Goal: Find specific page/section: Find specific page/section

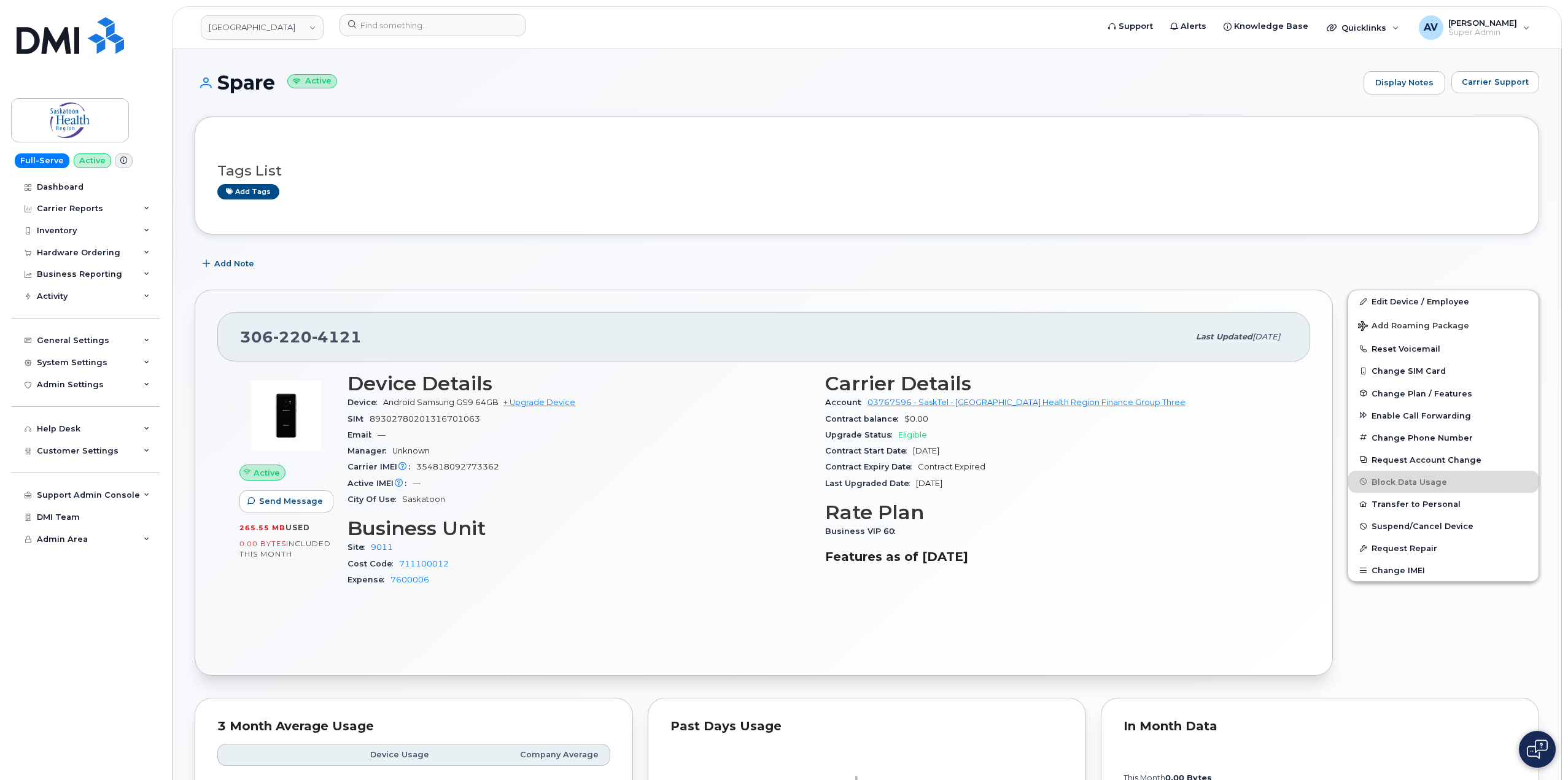
drag, startPoint x: 220, startPoint y: 77, endPoint x: 978, endPoint y: 487, distance: 861.8
copy div "Spare Active Display Notes Carrier Support Tags List Add tags Add Note 306 220 …"
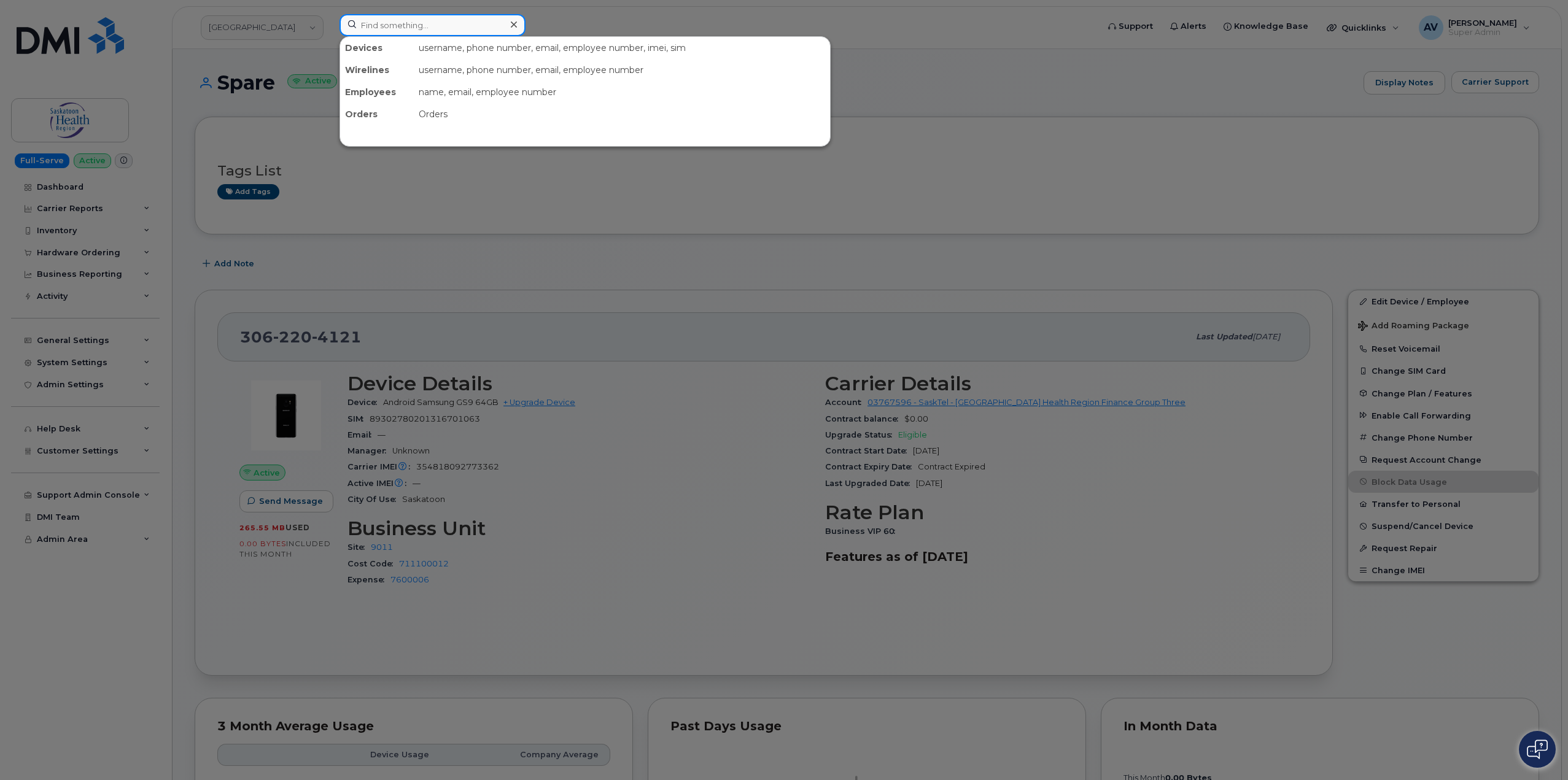
click at [409, 26] on input at bounding box center [433, 24] width 186 height 22
paste input "298126"
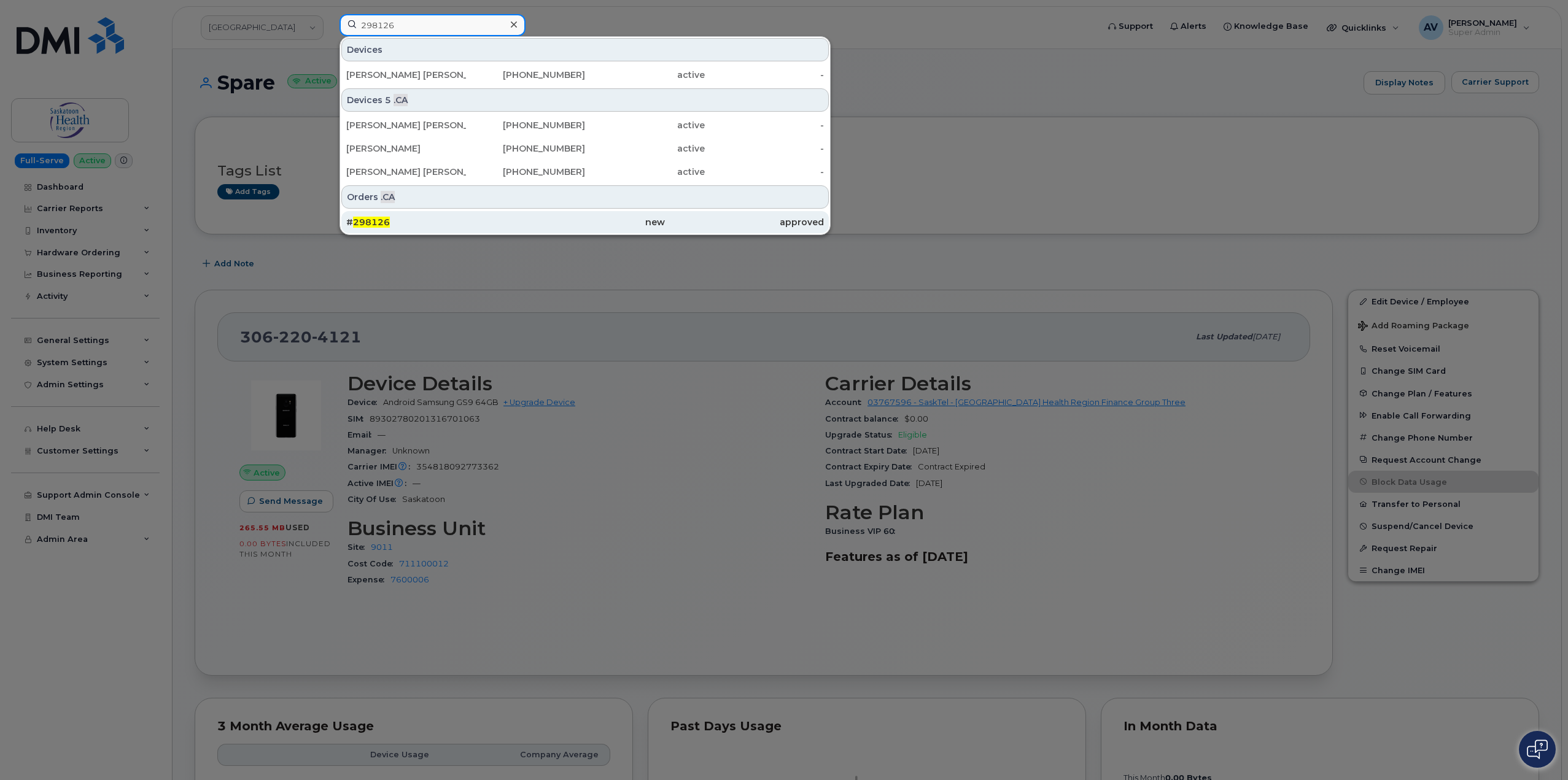
type input "298126"
click at [464, 220] on div "# 298126" at bounding box center [425, 222] width 159 height 12
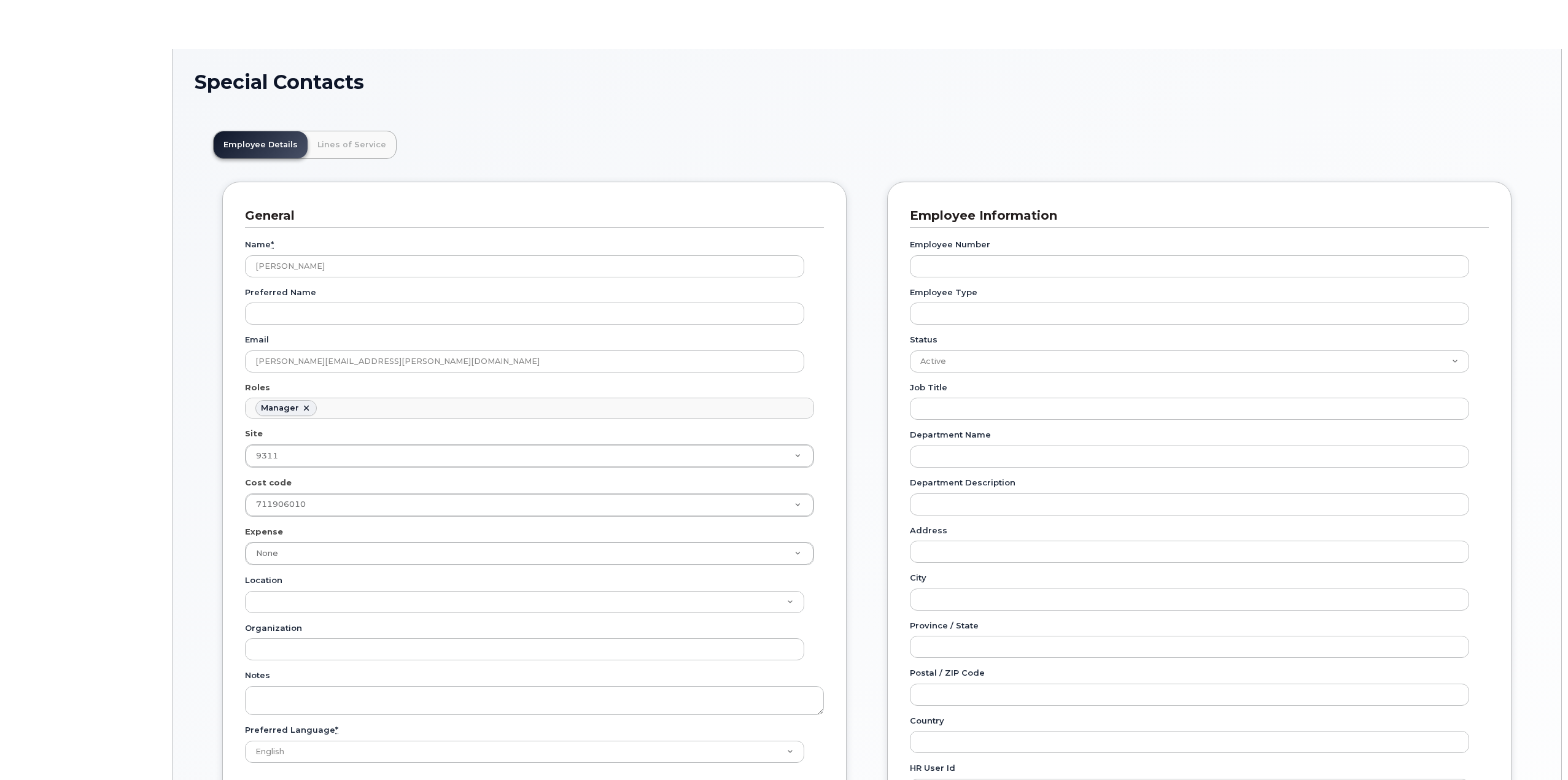
scroll to position [95, 0]
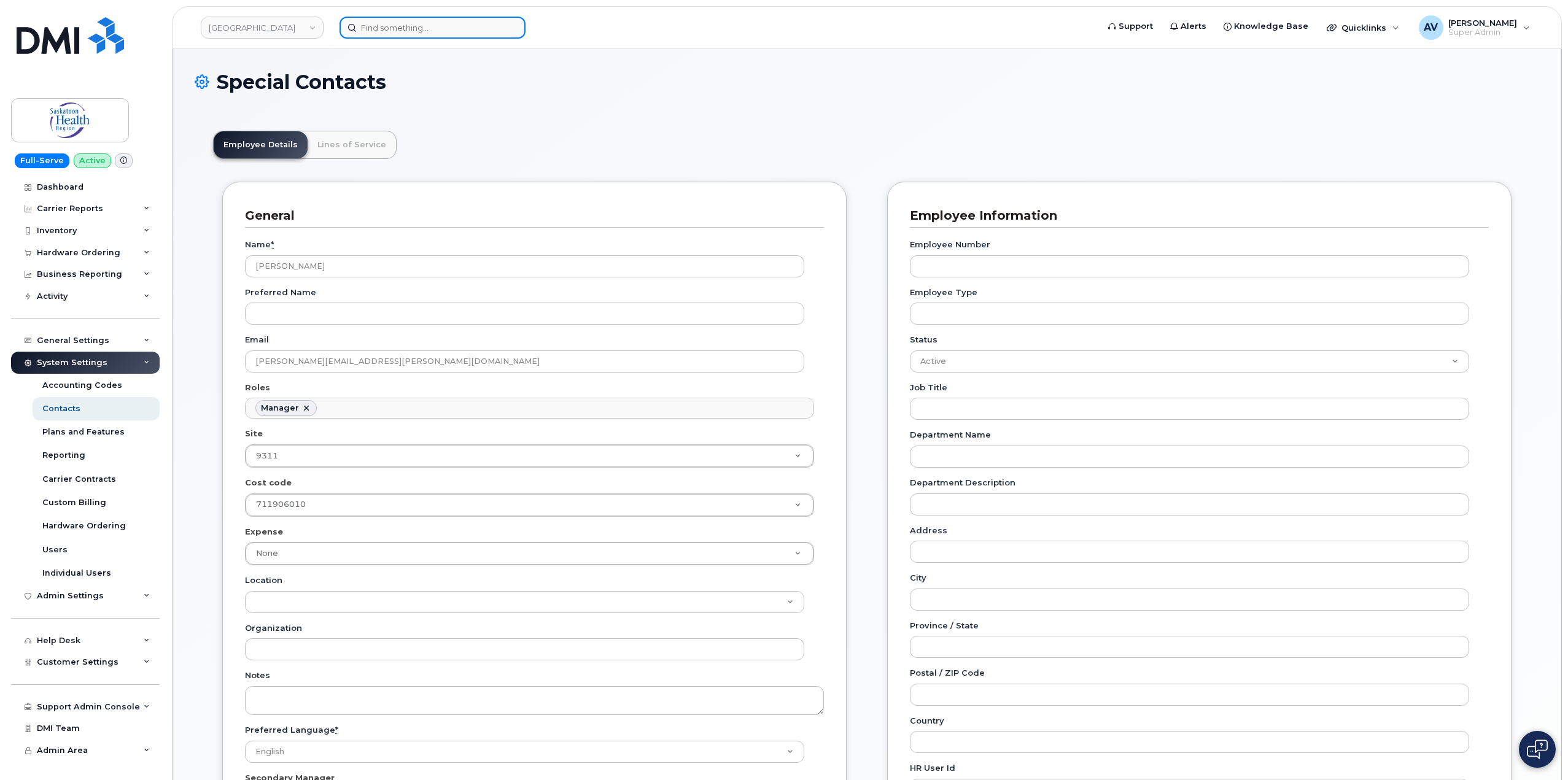
click at [429, 27] on input at bounding box center [433, 27] width 186 height 22
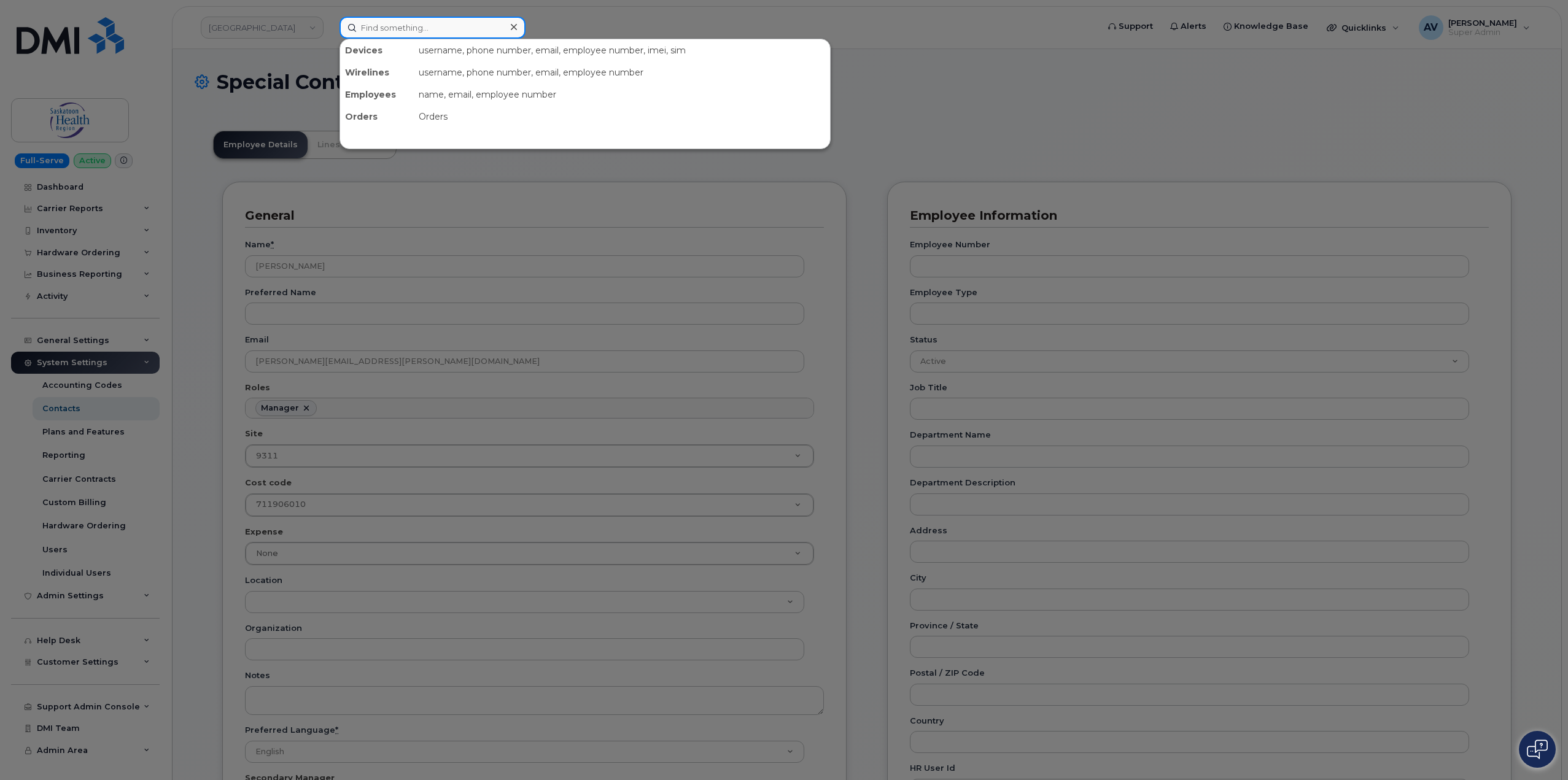
paste input "[PERSON_NAME]"
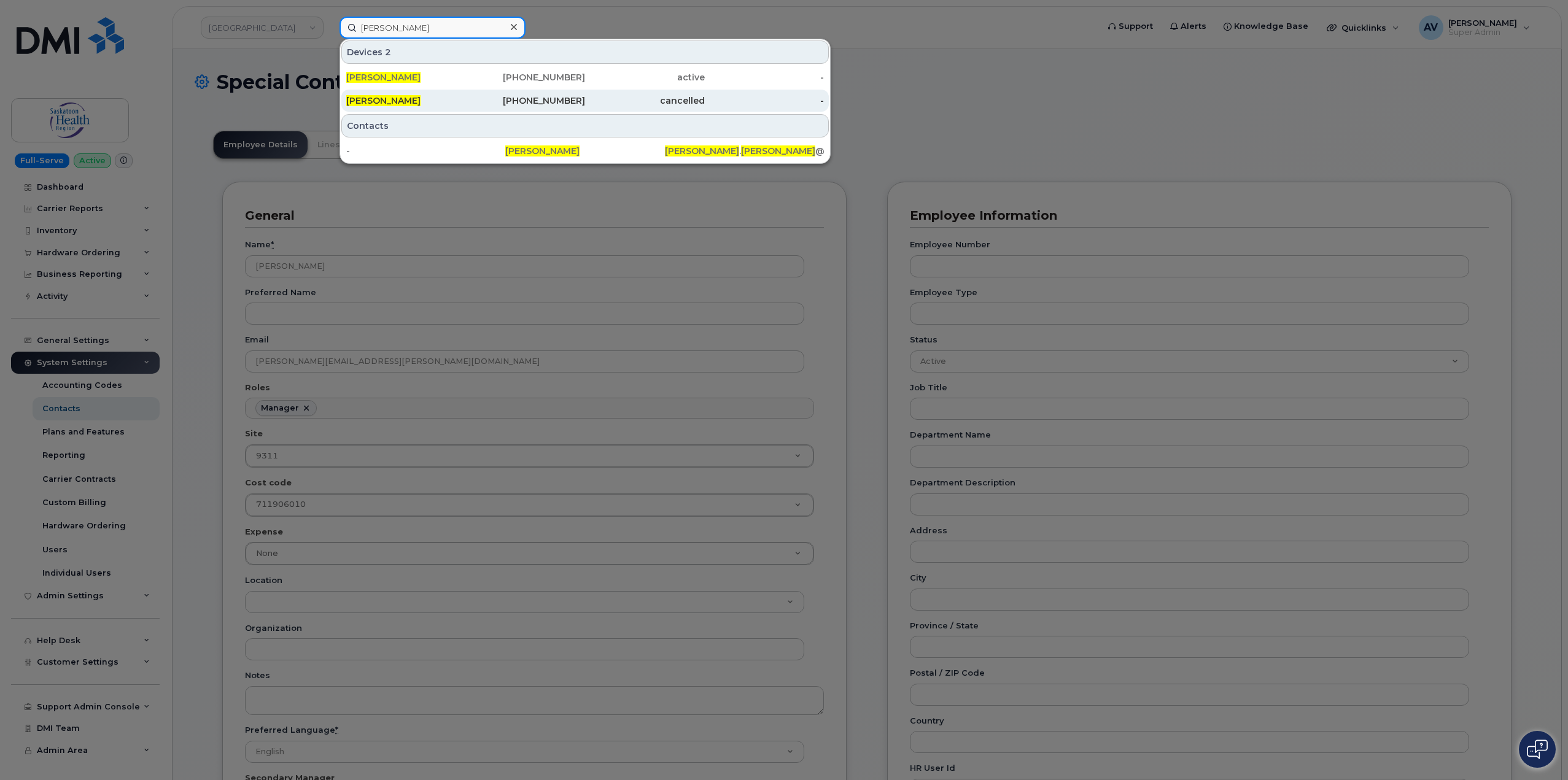
type input "[PERSON_NAME]"
click at [483, 106] on div "[PHONE_NUMBER]" at bounding box center [525, 100] width 119 height 12
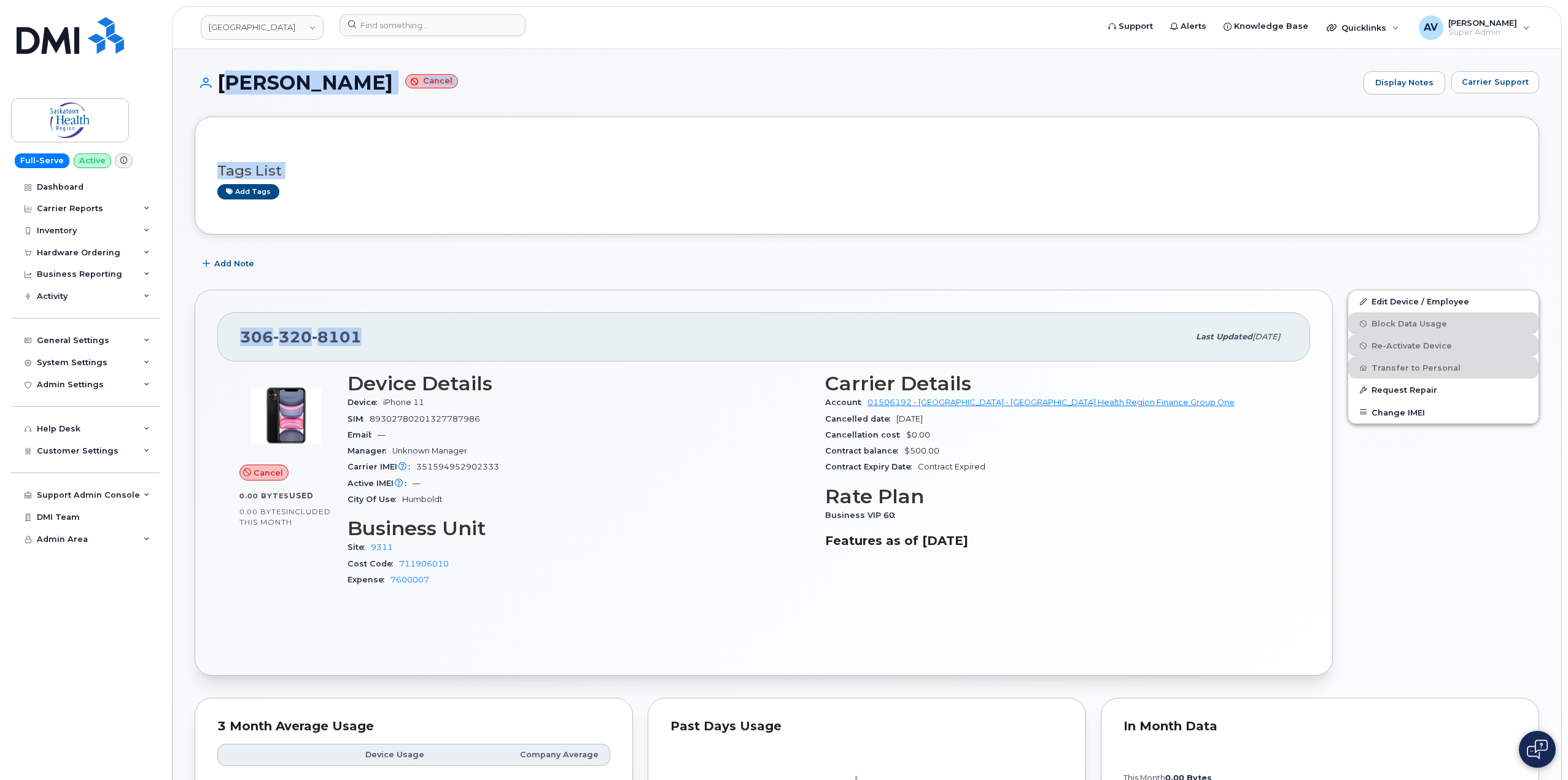
drag, startPoint x: 220, startPoint y: 80, endPoint x: 666, endPoint y: 285, distance: 490.9
click at [592, 272] on div "Add Note" at bounding box center [867, 263] width 1344 height 22
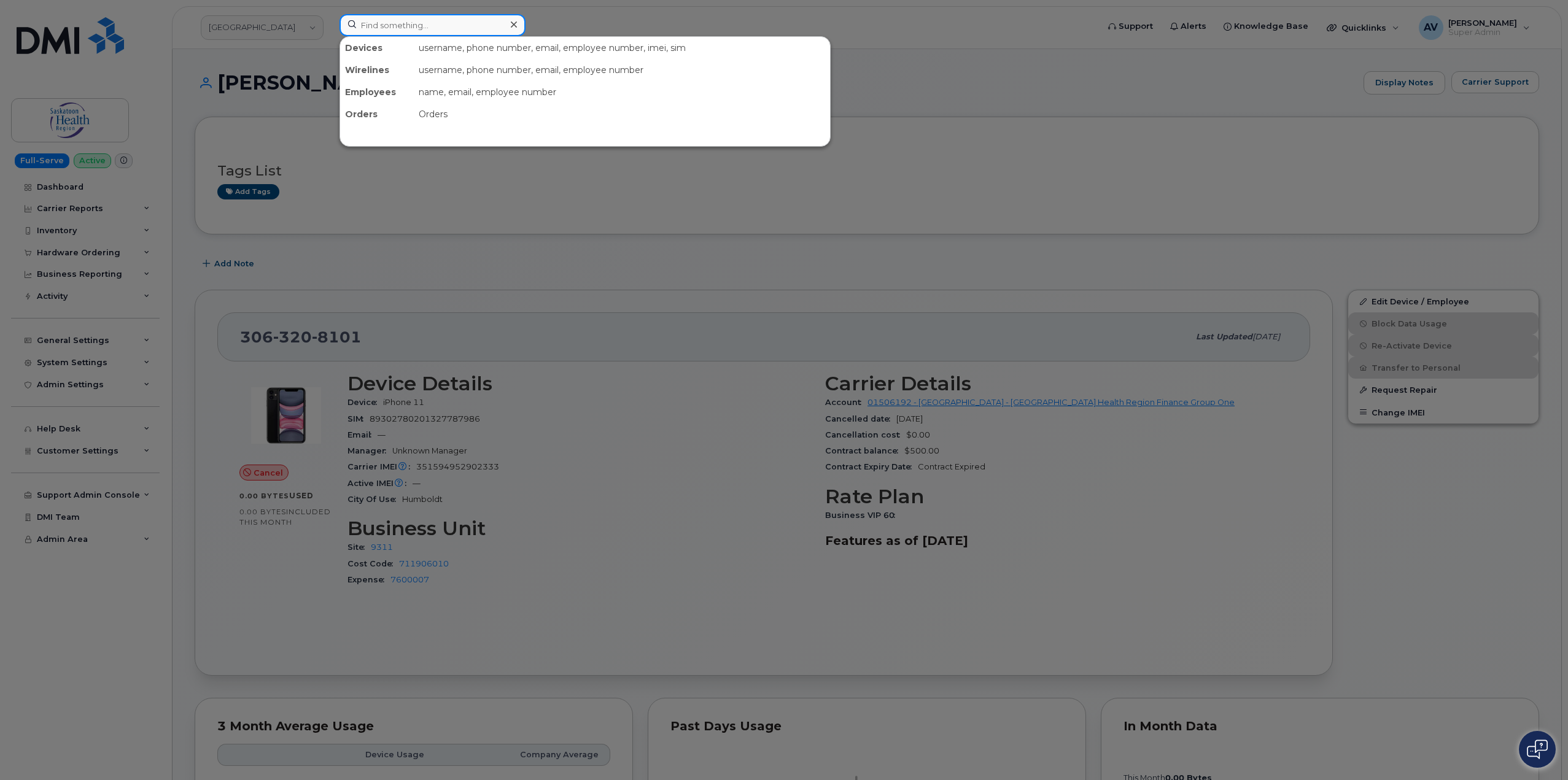
click at [479, 28] on input at bounding box center [433, 24] width 186 height 22
paste input "[PERSON_NAME]"
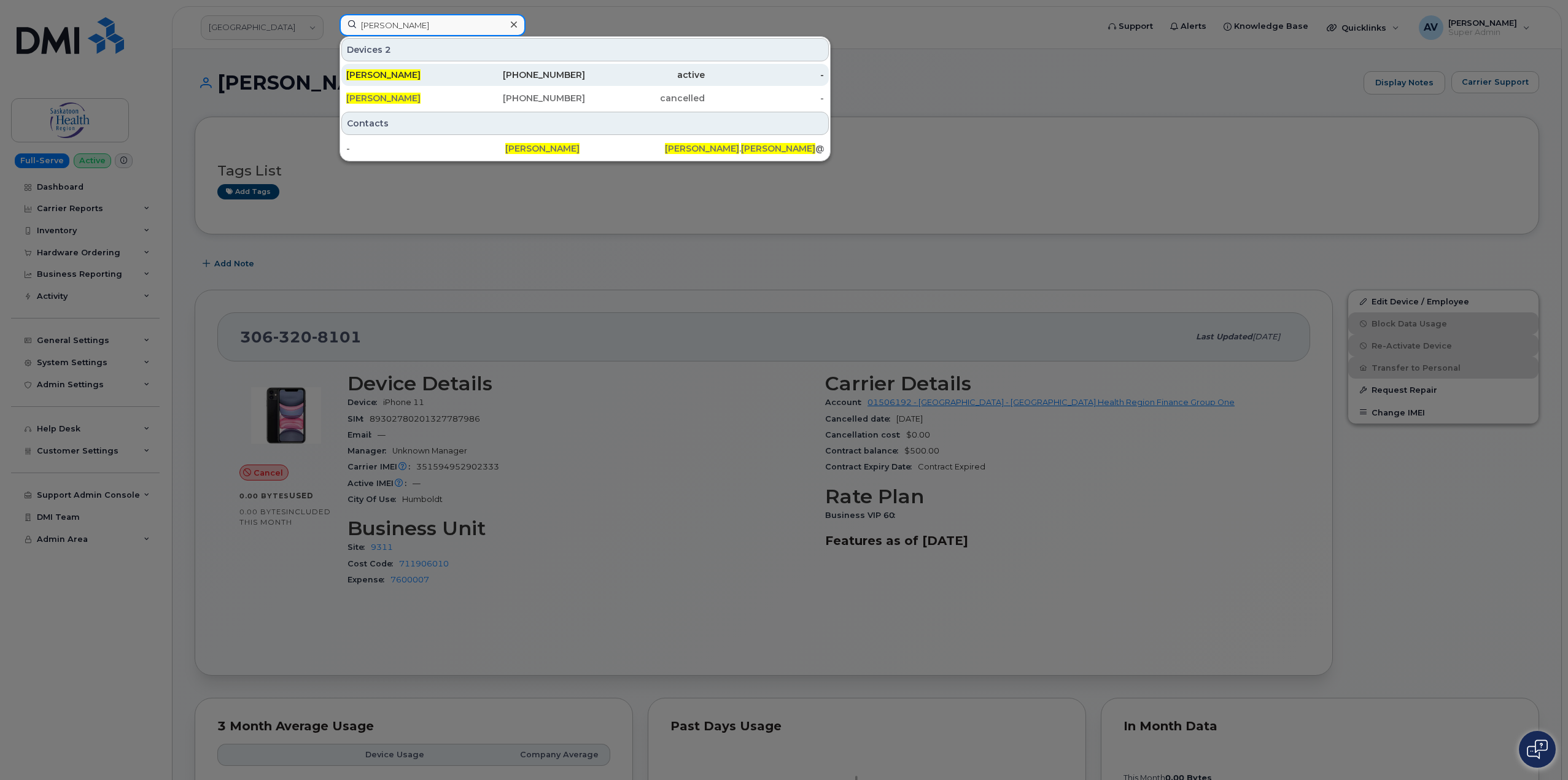
type input "[PERSON_NAME]"
click at [600, 81] on div "active" at bounding box center [645, 74] width 119 height 22
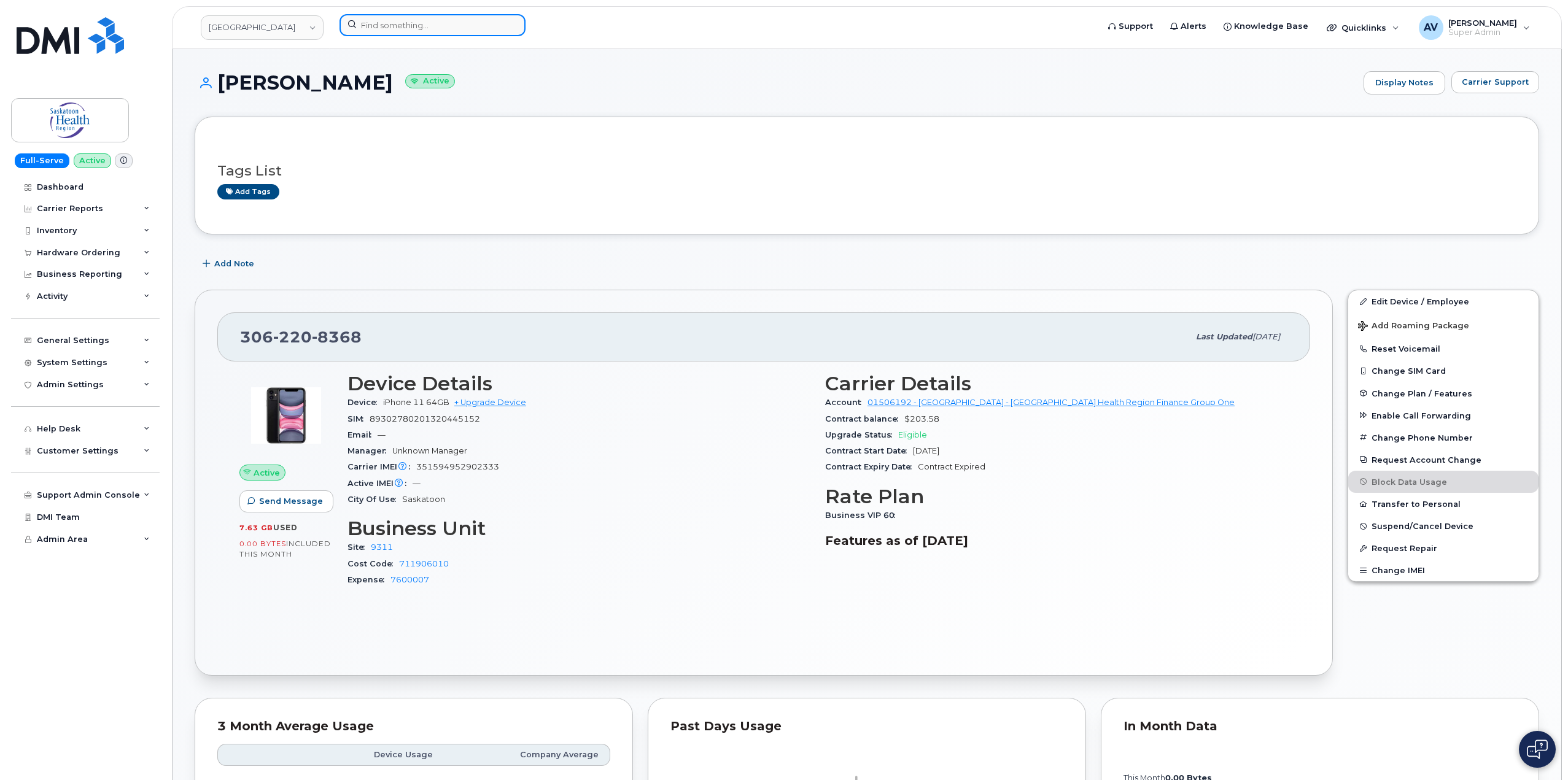
click at [463, 23] on input at bounding box center [433, 24] width 186 height 22
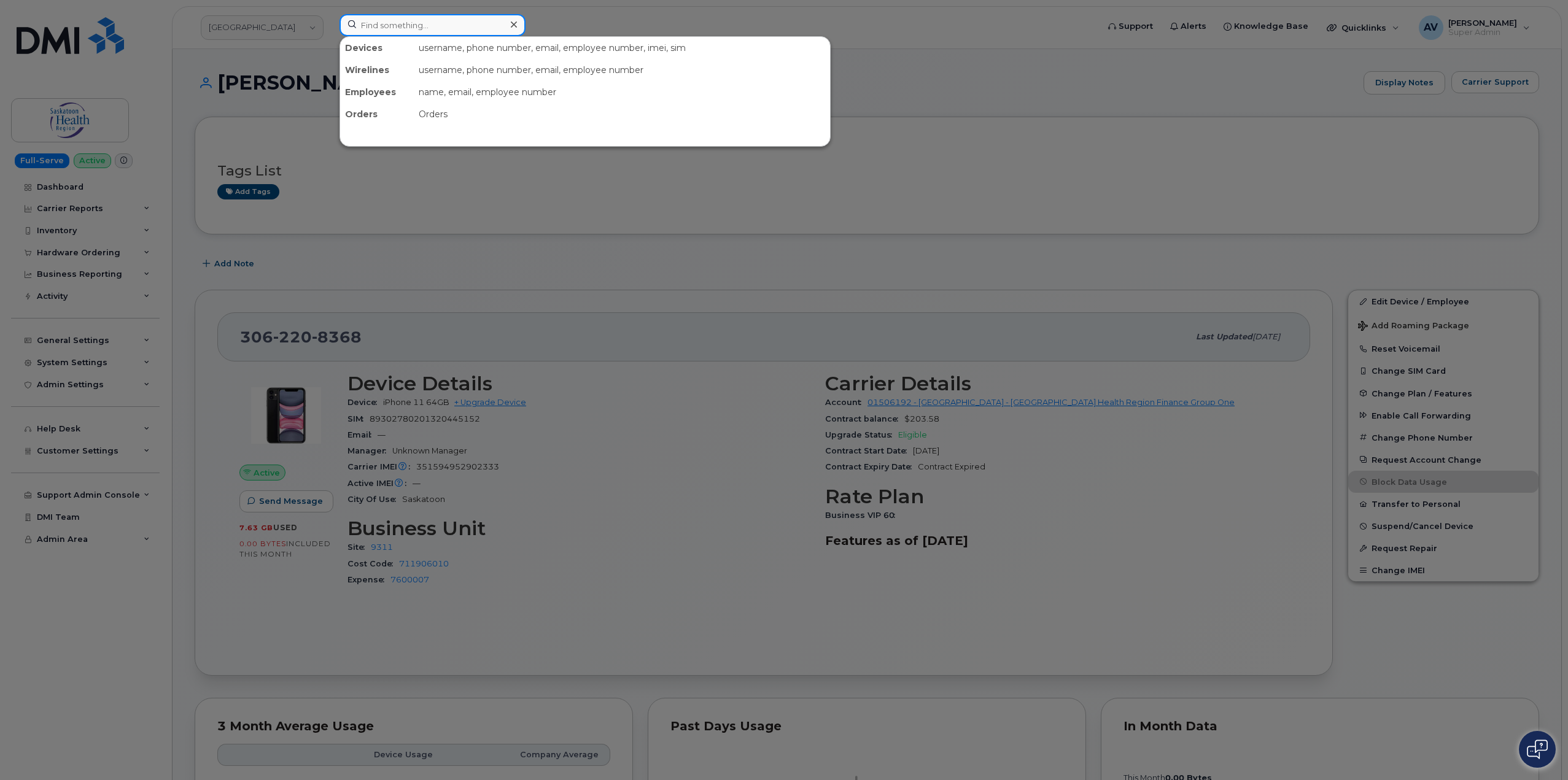
paste input "[PERSON_NAME]"
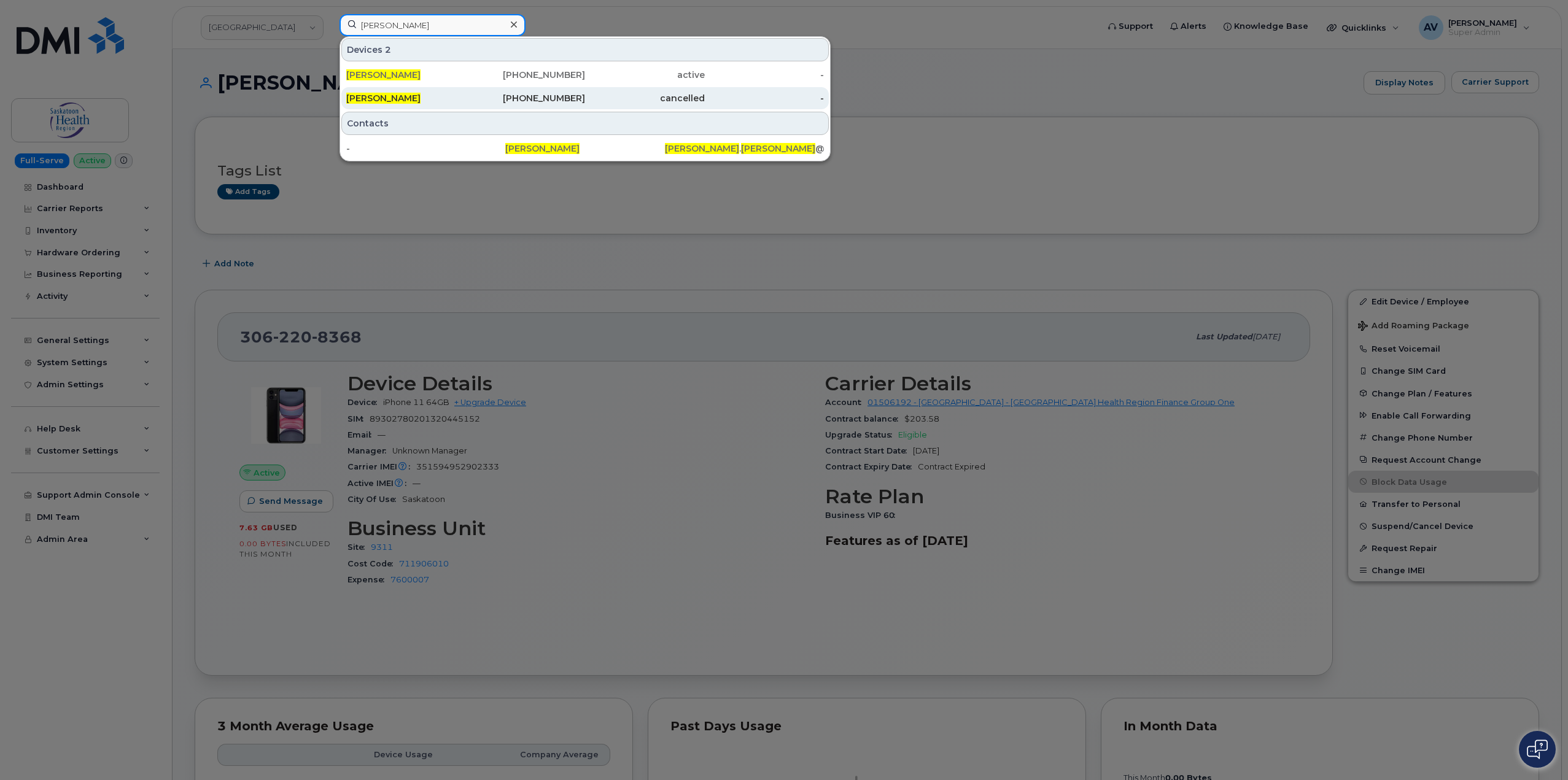
type input "[PERSON_NAME]"
click at [541, 102] on div "[PHONE_NUMBER]" at bounding box center [525, 98] width 119 height 12
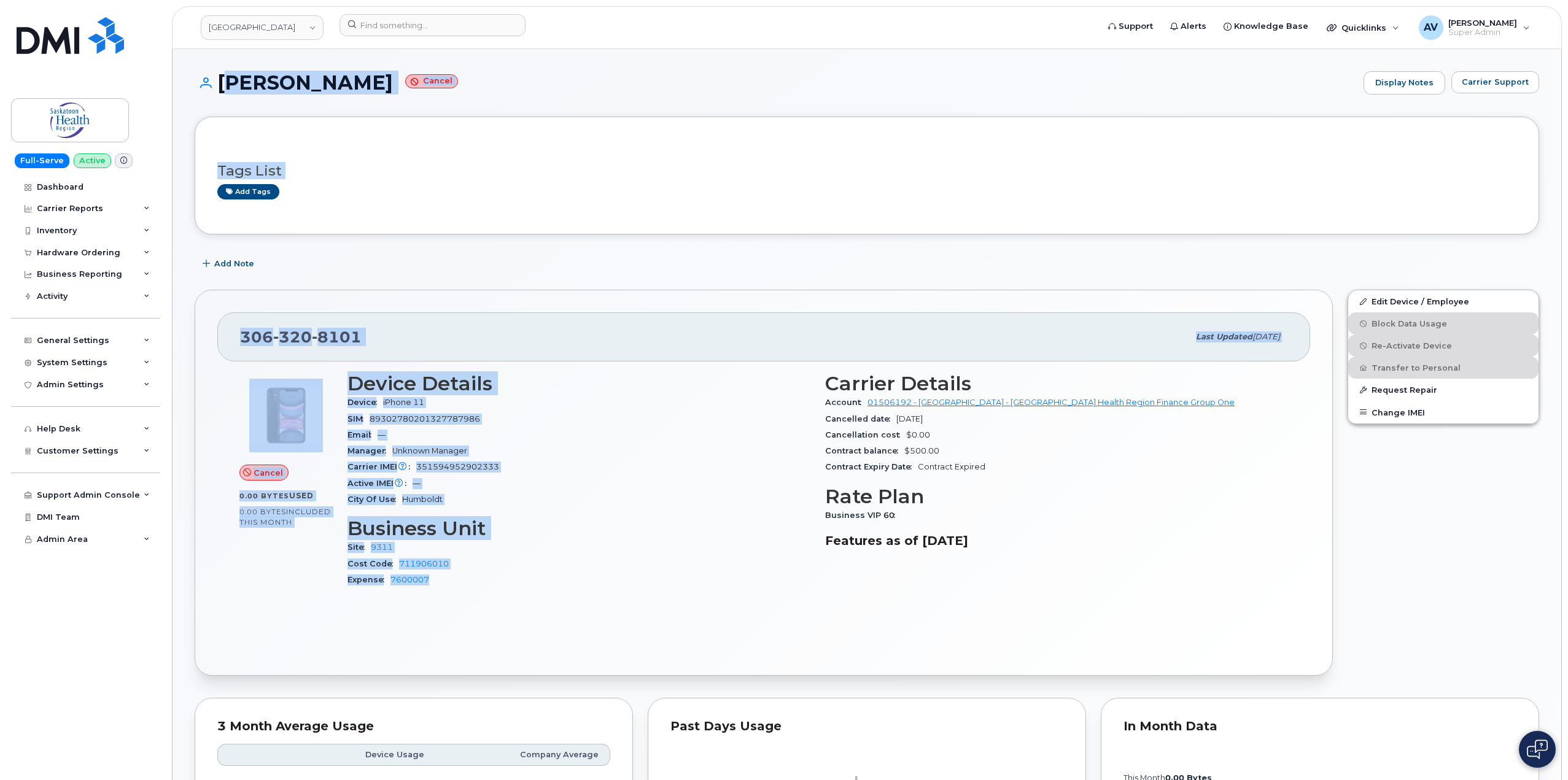
drag, startPoint x: 220, startPoint y: 79, endPoint x: 625, endPoint y: 581, distance: 645.0
copy div "[PERSON_NAME] Cancel Display Notes Carrier Support Tags List Add tags Add Note …"
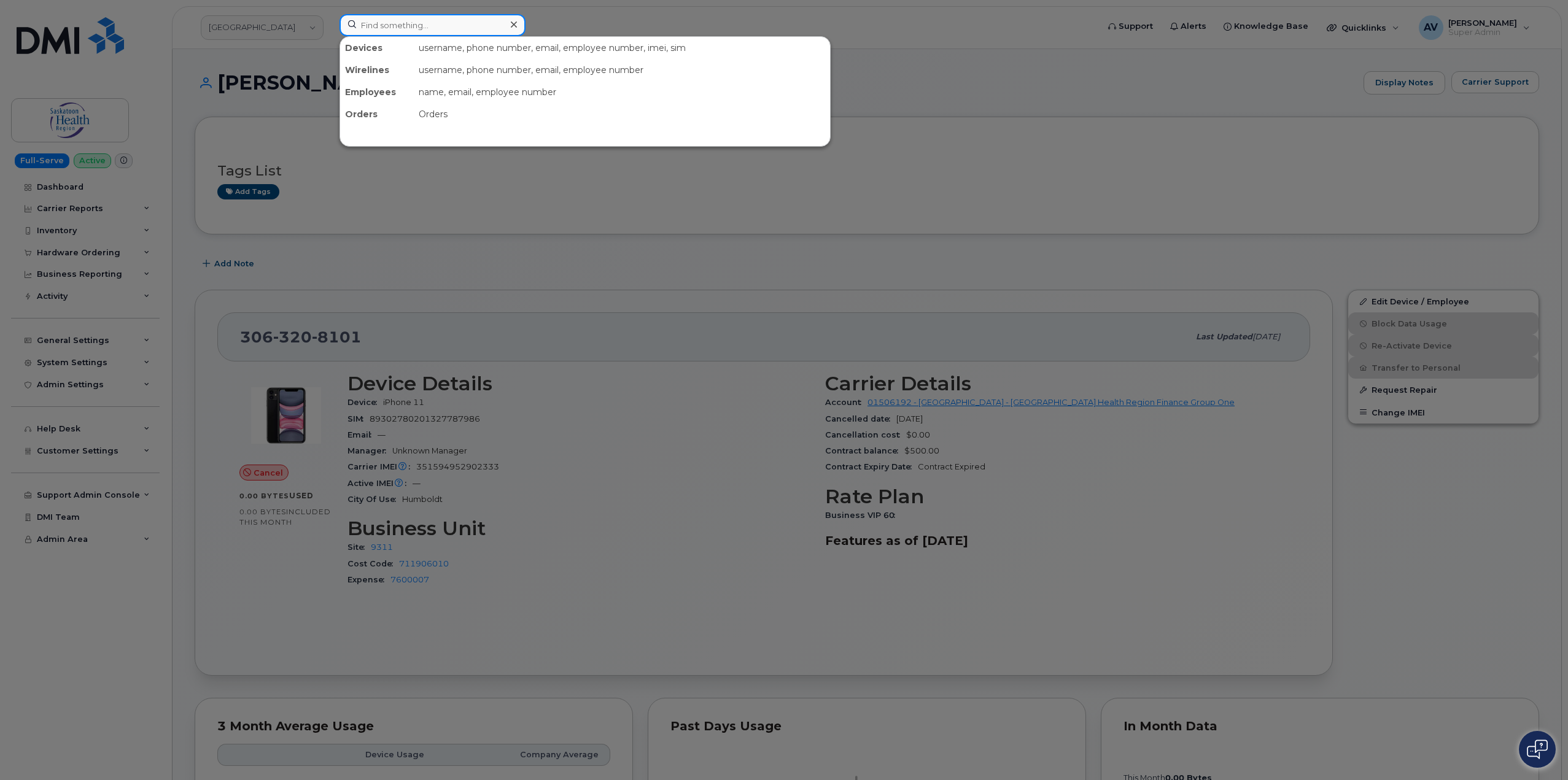
click at [389, 27] on input at bounding box center [433, 24] width 186 height 22
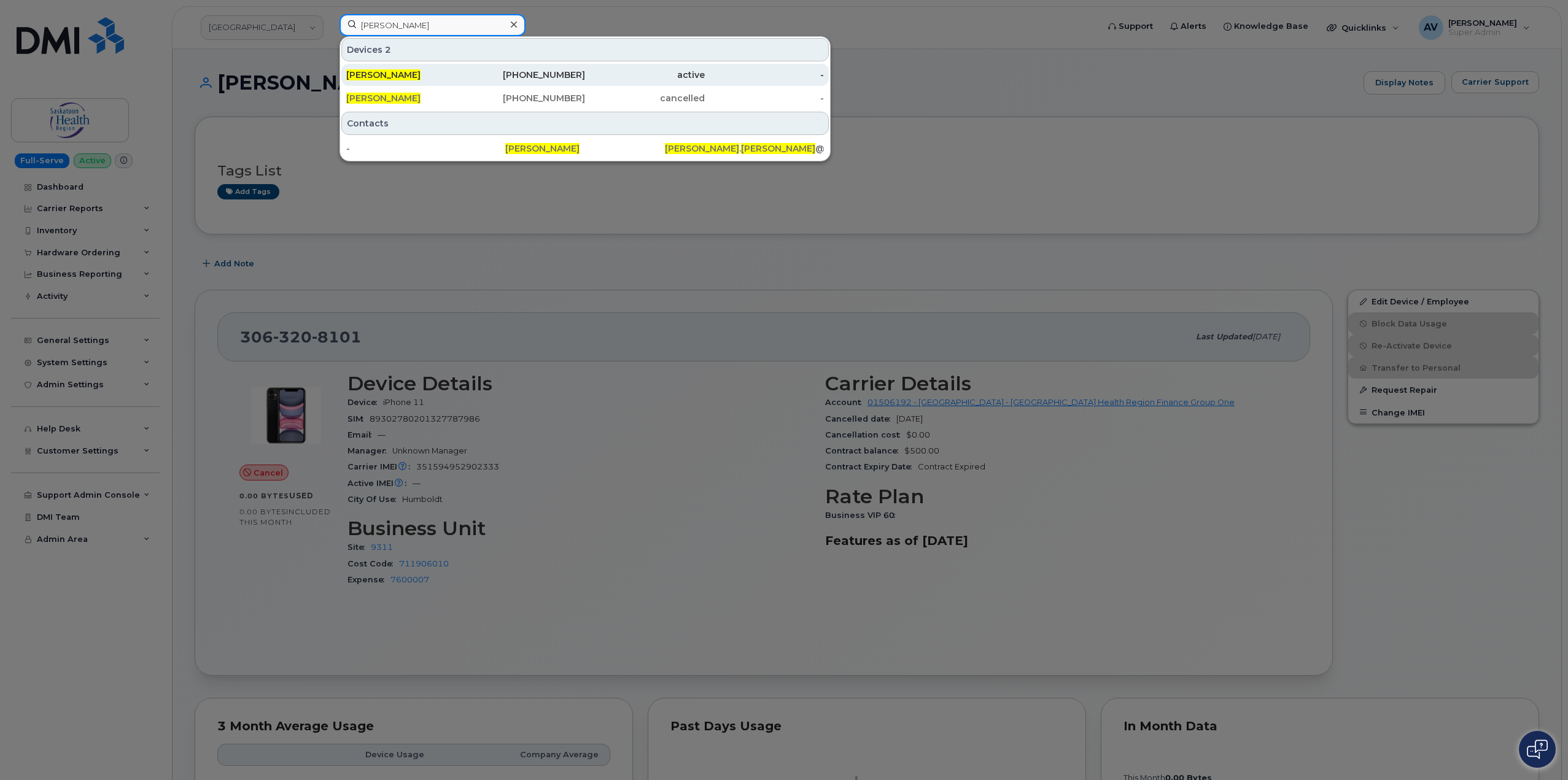
type input "[PERSON_NAME]"
click at [479, 77] on div "[PHONE_NUMBER]" at bounding box center [525, 74] width 119 height 12
